Goal: Obtain resource: Download file/media

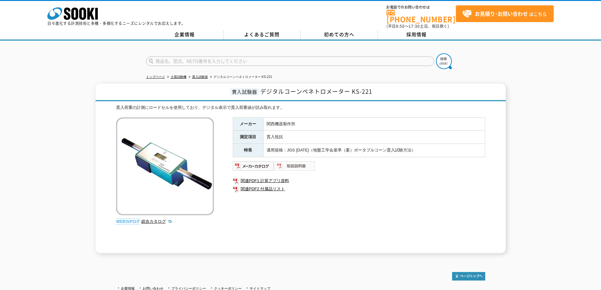
click at [282, 164] on img at bounding box center [294, 166] width 41 height 10
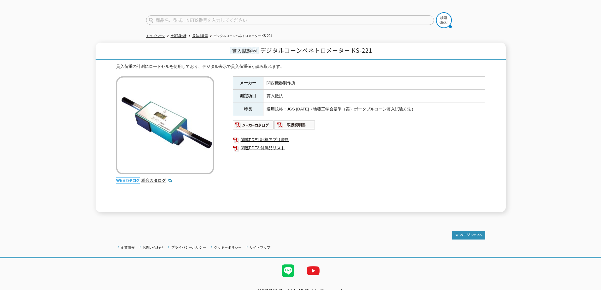
scroll to position [49, 0]
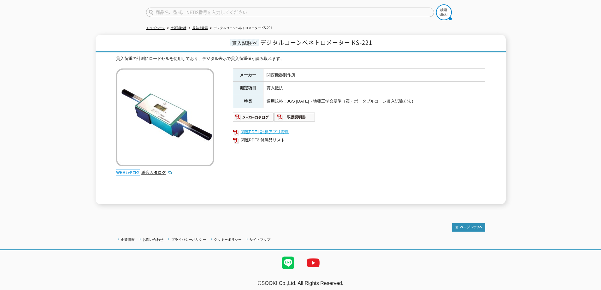
click at [276, 130] on link "関連PDF1 計算アプリ資料" at bounding box center [359, 132] width 252 height 8
click at [156, 170] on link "総合カタログ" at bounding box center [156, 172] width 31 height 5
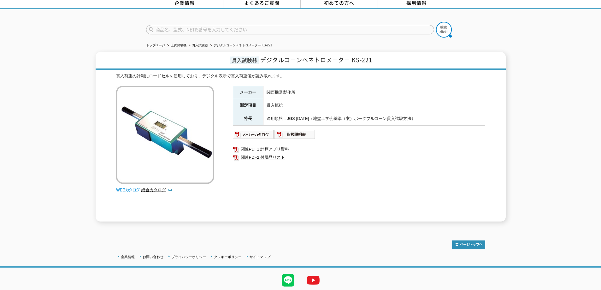
scroll to position [49, 0]
